Goal: Task Accomplishment & Management: Manage account settings

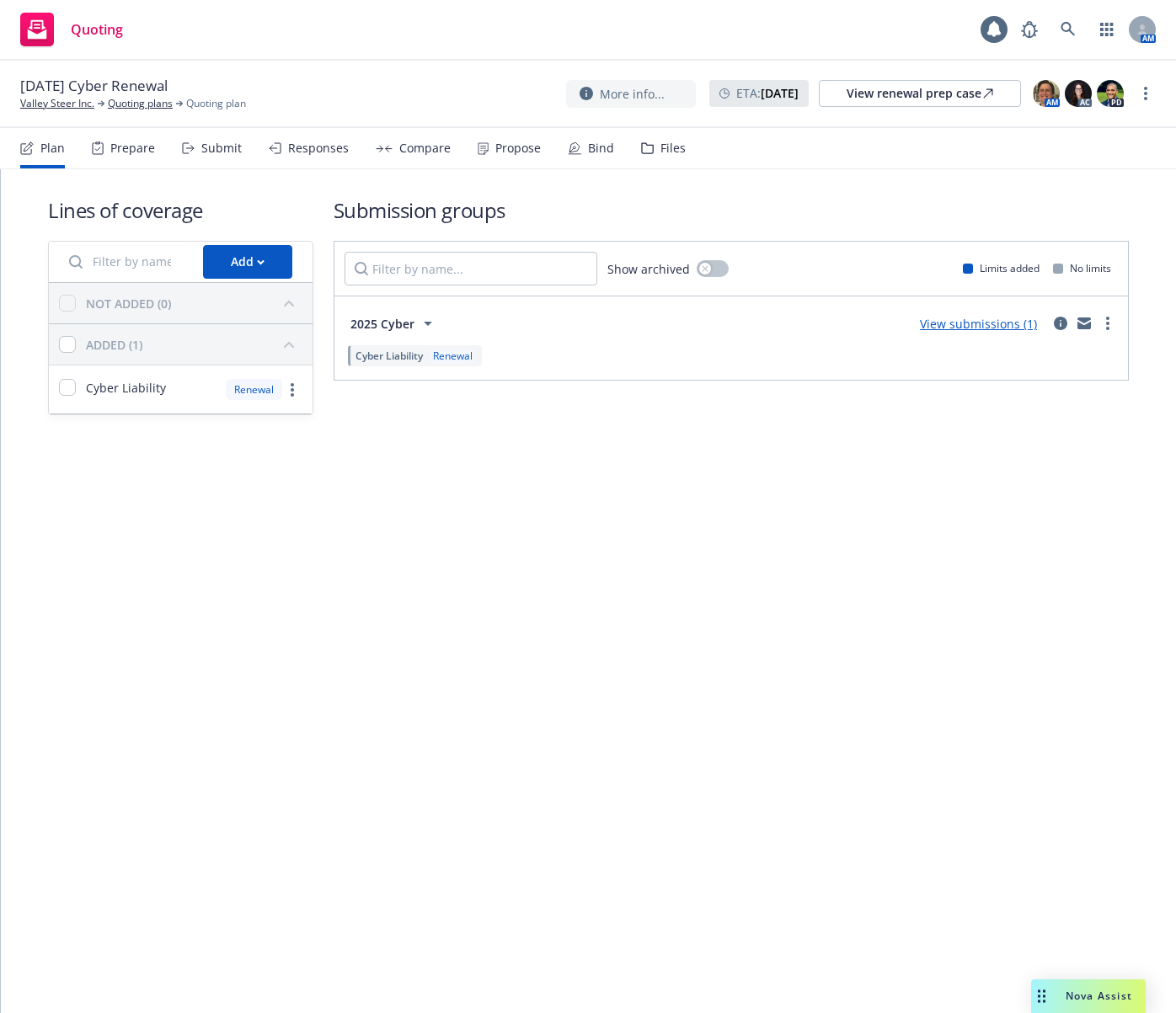
click at [510, 148] on div "Propose" at bounding box center [518, 149] width 46 height 14
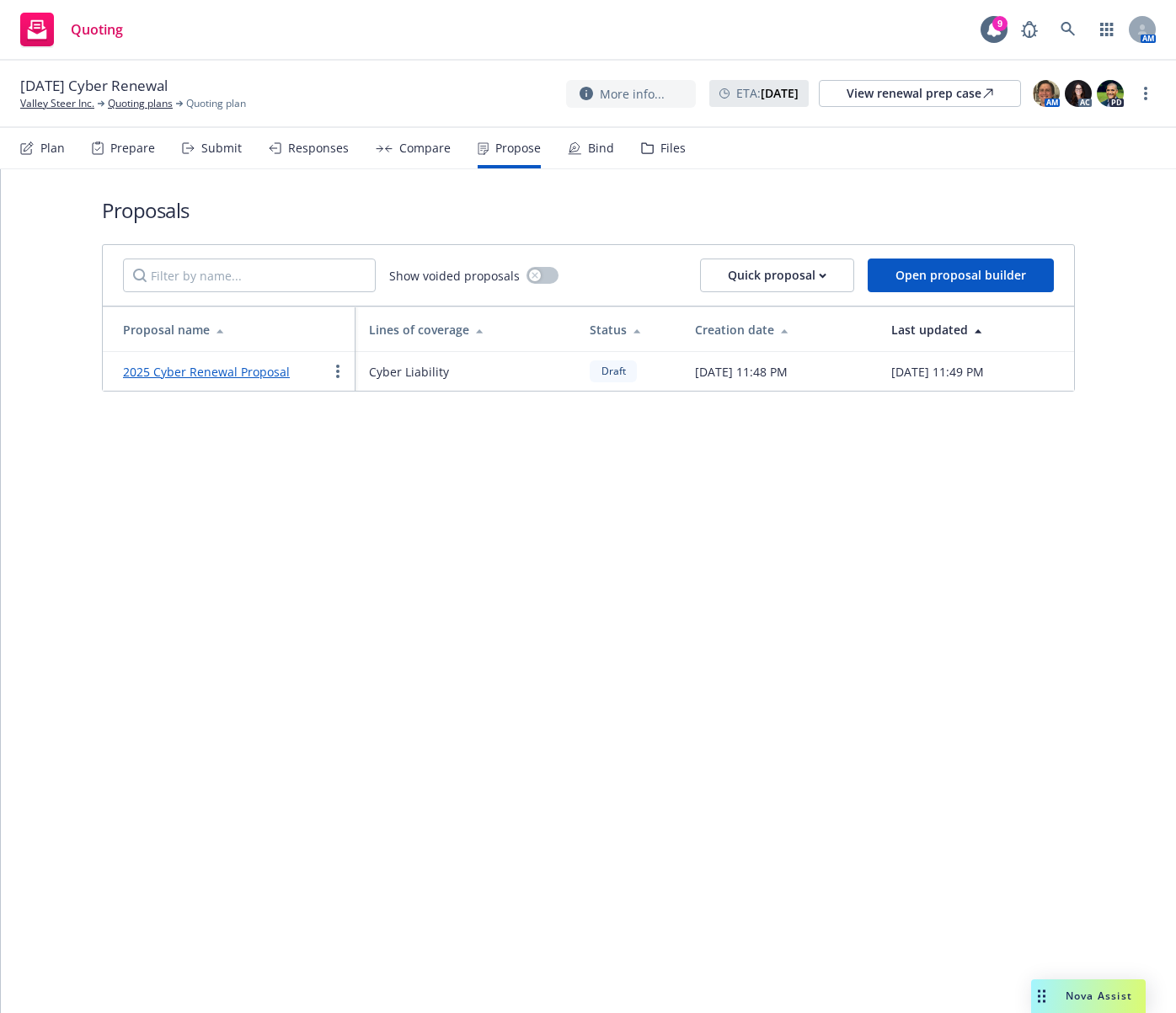
click at [265, 372] on link "2025 Cyber Renewal Proposal" at bounding box center [206, 372] width 167 height 16
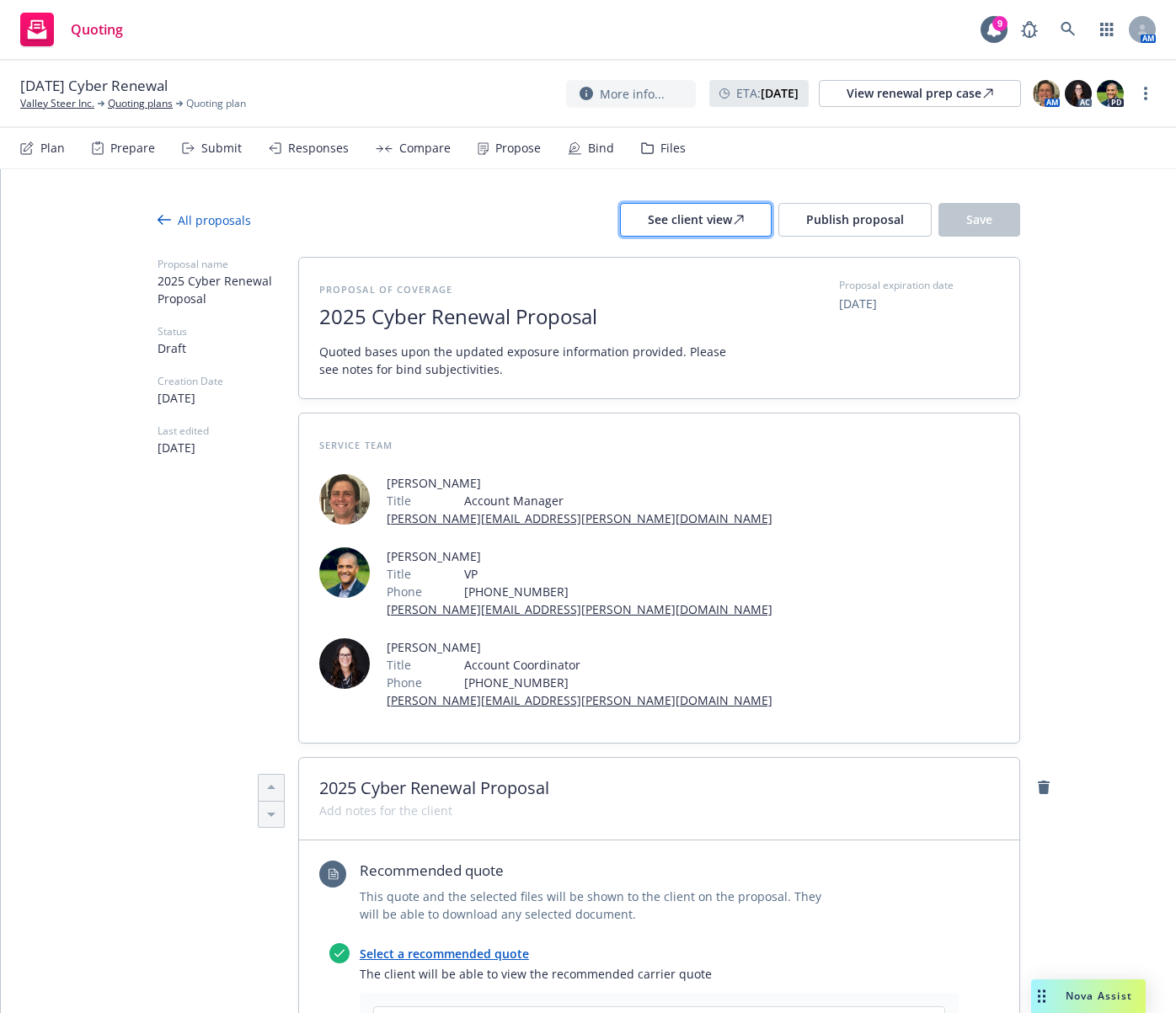
click at [701, 217] on div "See client view" at bounding box center [695, 220] width 96 height 32
click at [852, 218] on span "Publish proposal" at bounding box center [855, 219] width 98 height 16
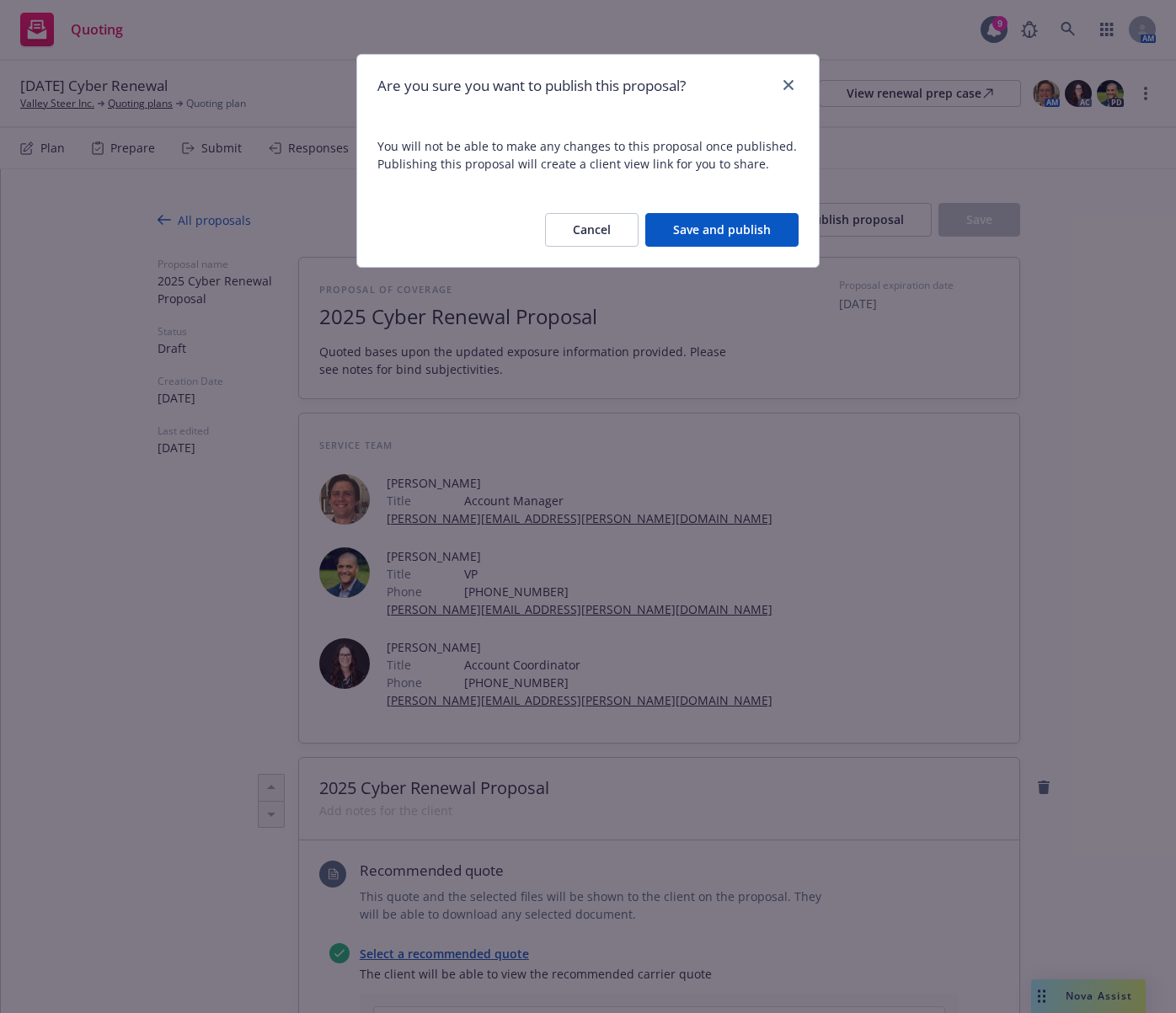
click at [733, 232] on button "Save and publish" at bounding box center [722, 230] width 154 height 34
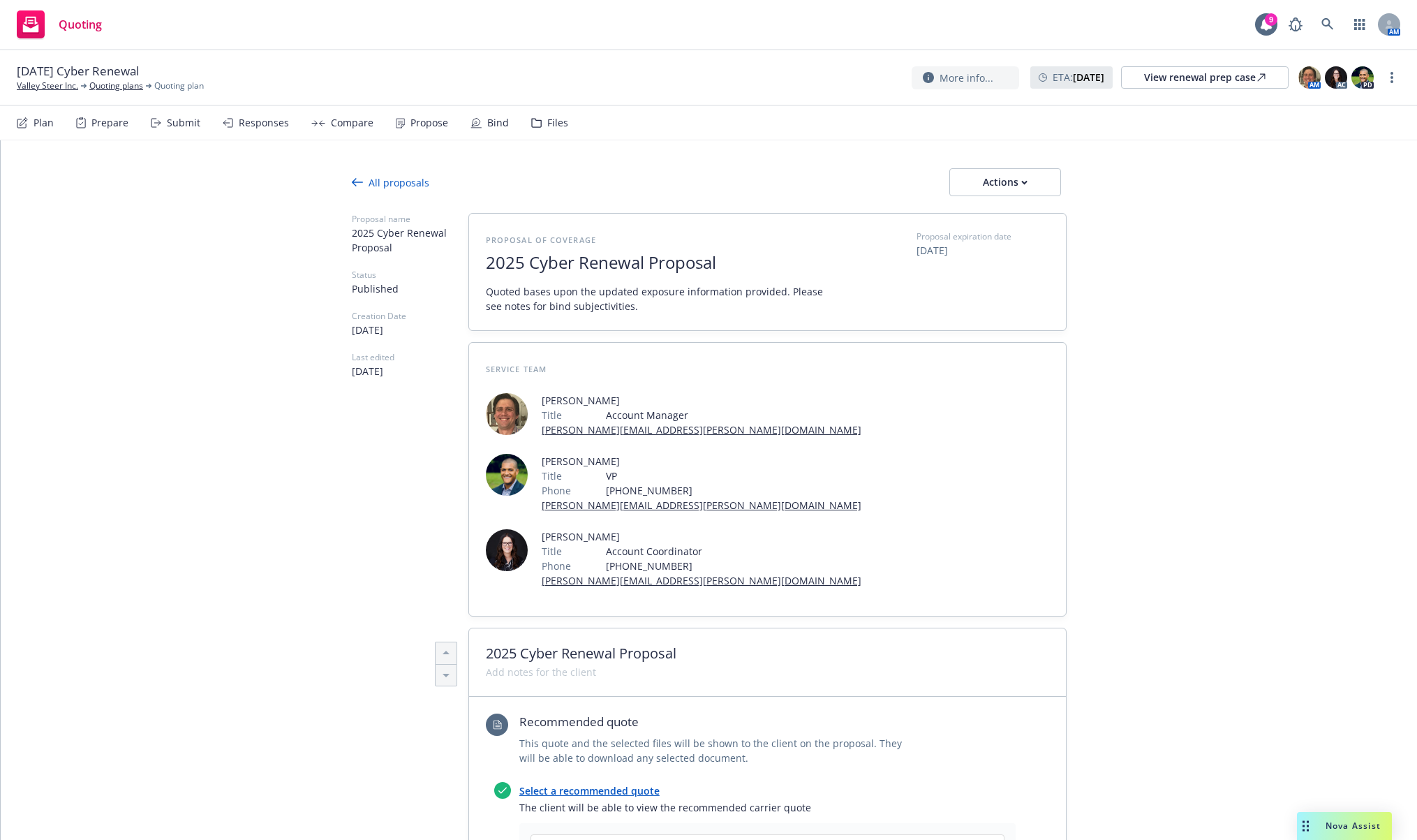
type textarea "x"
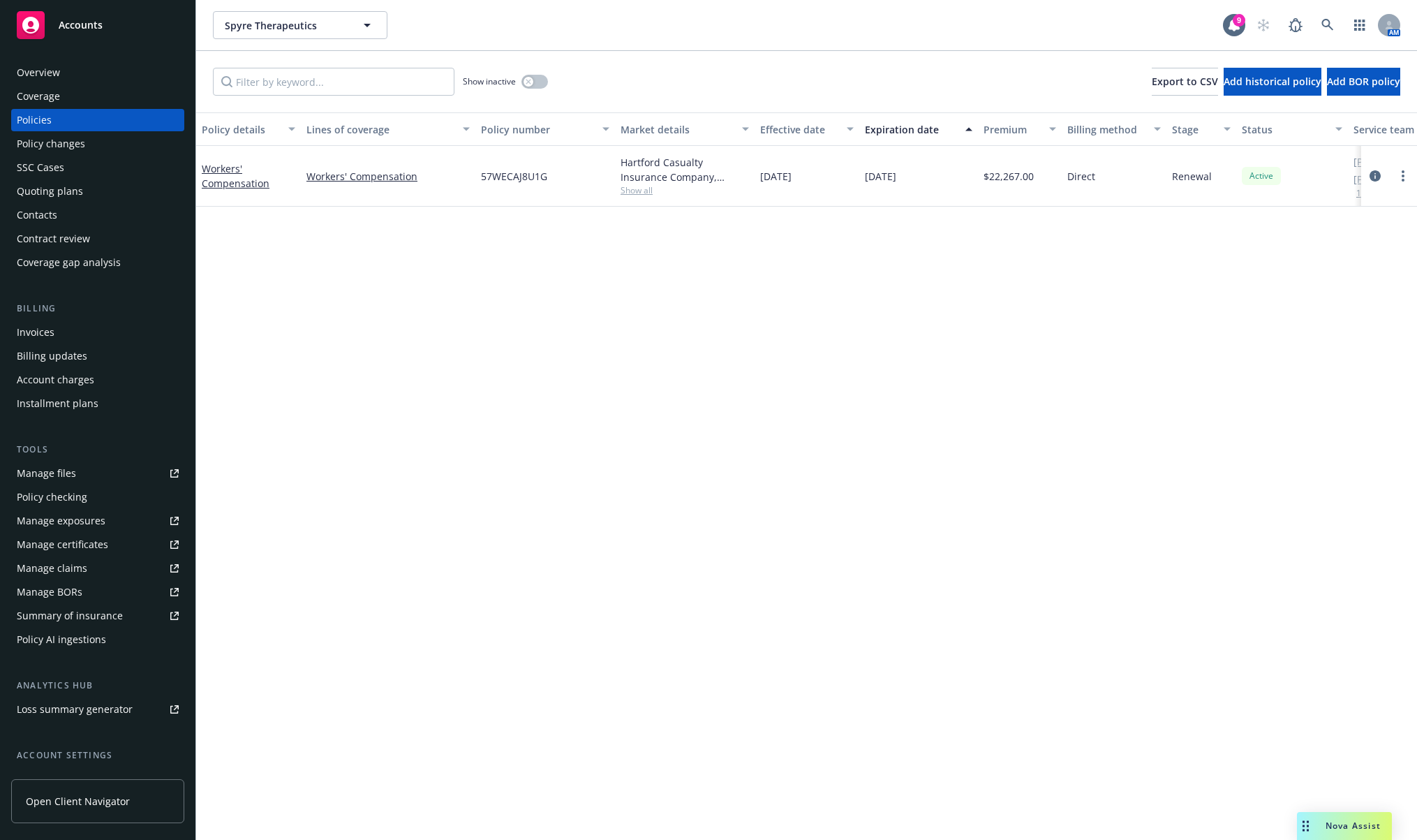
click at [510, 172] on span "57WECAJ8U1G" at bounding box center [514, 177] width 67 height 15
copy span "57WECAJ8U1G"
